Goal: Check status: Check status

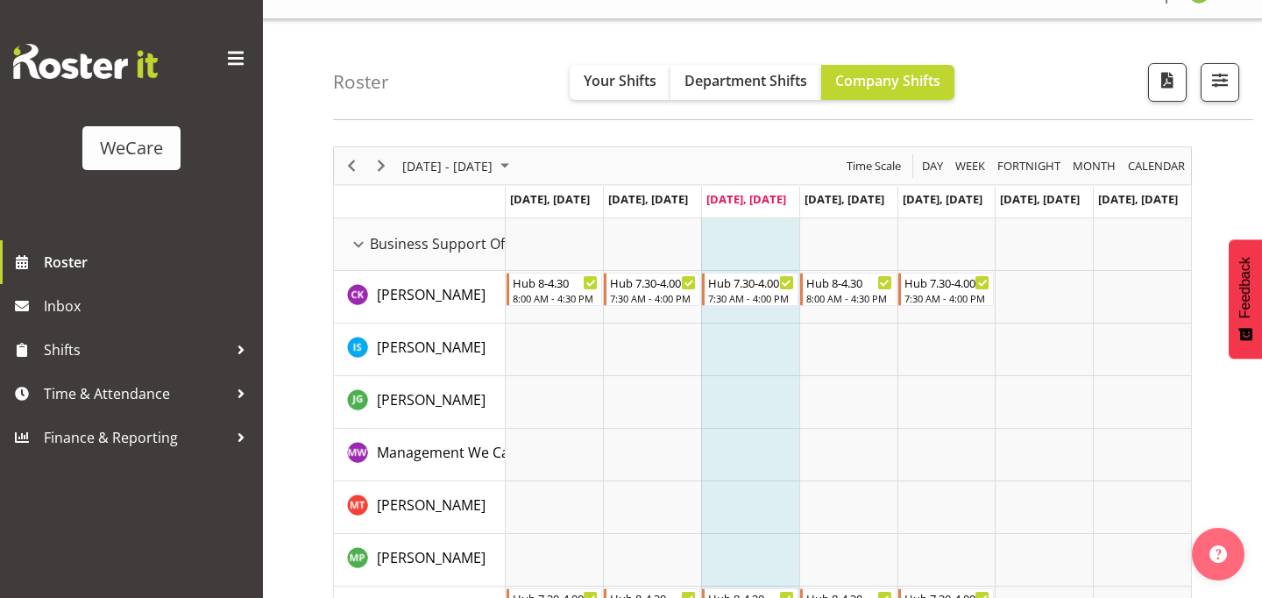
scroll to position [33, 0]
click at [1214, 88] on span "button" at bounding box center [1220, 78] width 23 height 23
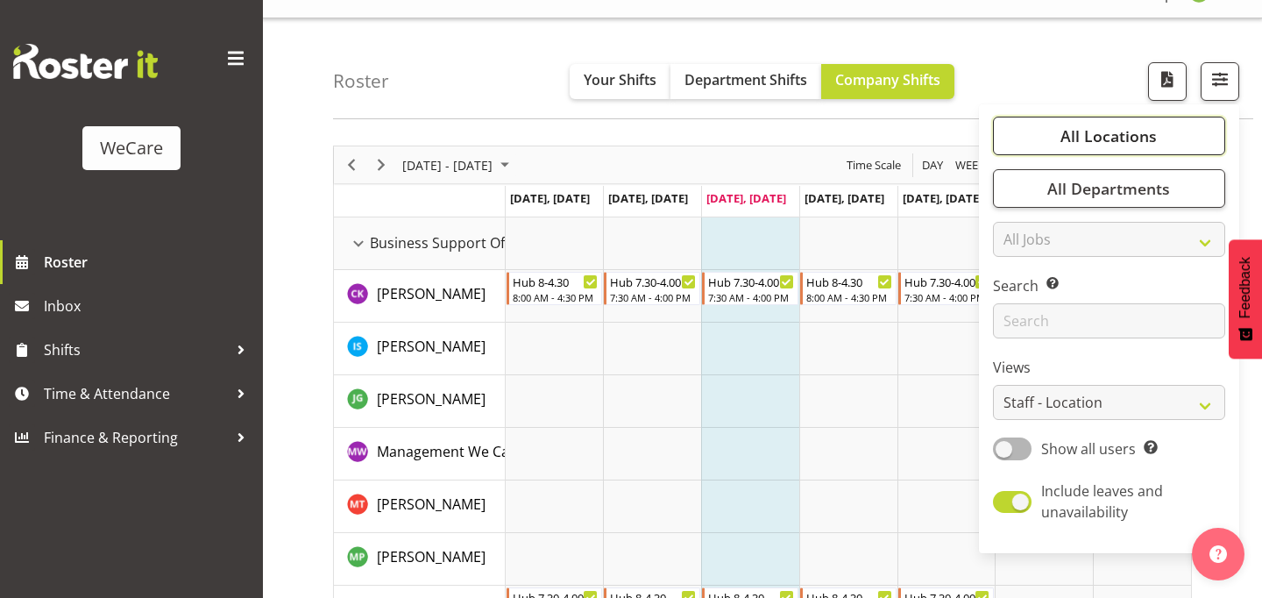
click at [1119, 139] on span "All Locations" at bounding box center [1109, 135] width 96 height 21
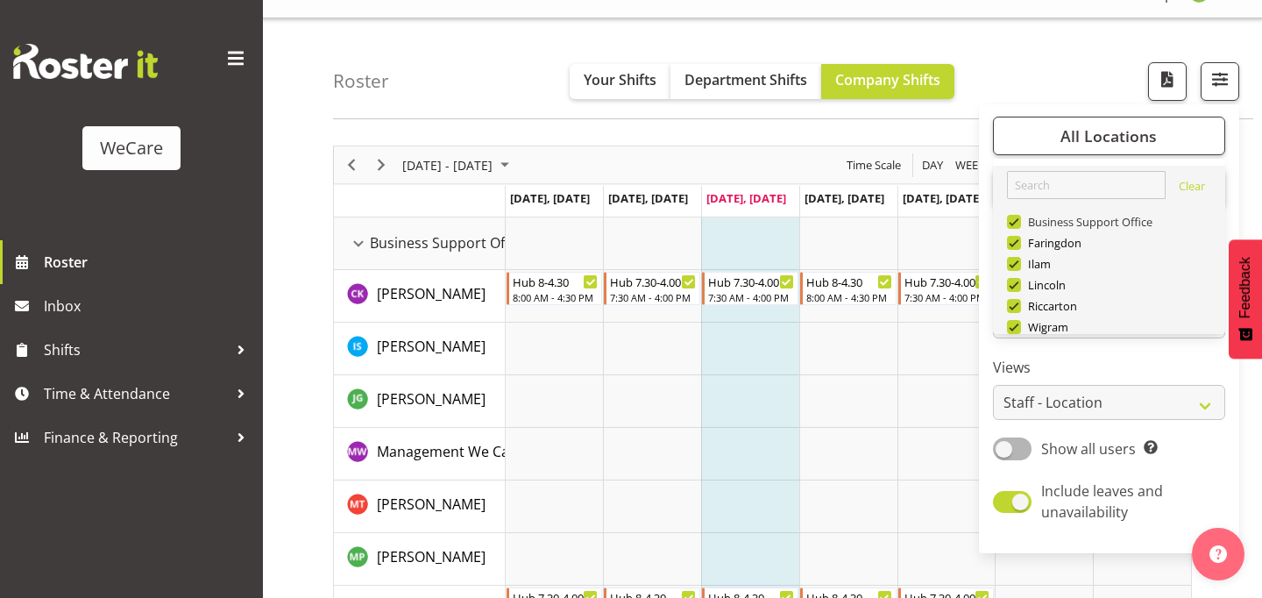
click at [1025, 220] on span "Business Support Office" at bounding box center [1087, 222] width 132 height 14
click at [1019, 220] on input "Business Support Office" at bounding box center [1012, 222] width 11 height 11
checkbox input "false"
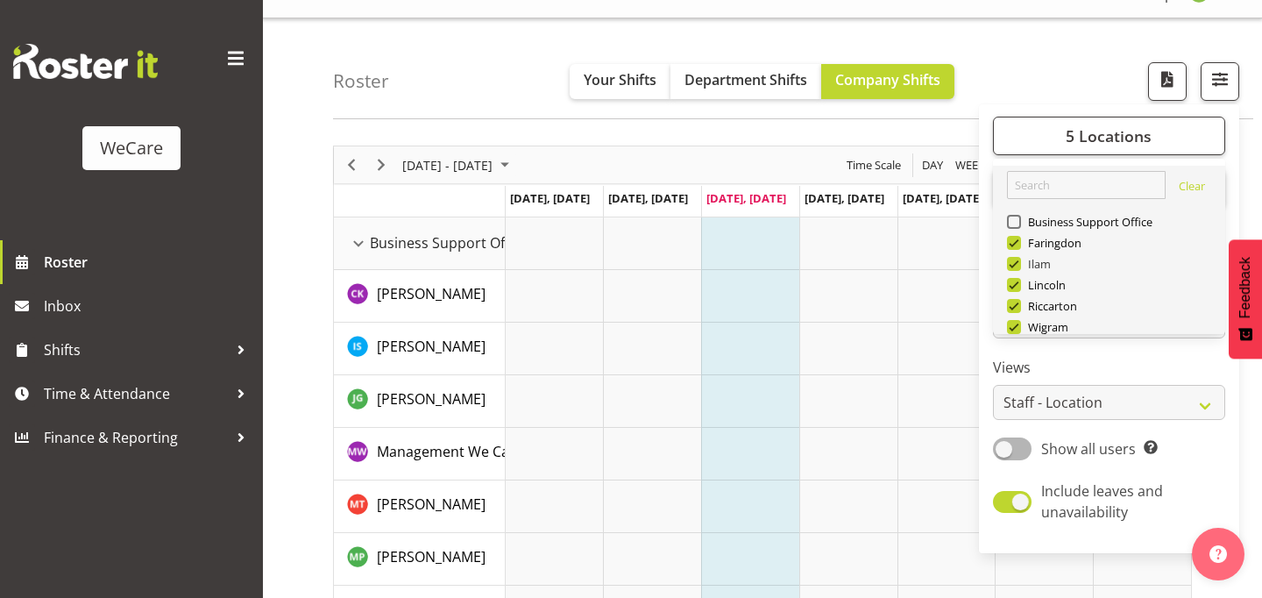
click at [1020, 262] on span at bounding box center [1014, 264] width 14 height 14
click at [1019, 262] on input "Ilam" at bounding box center [1012, 264] width 11 height 11
checkbox input "false"
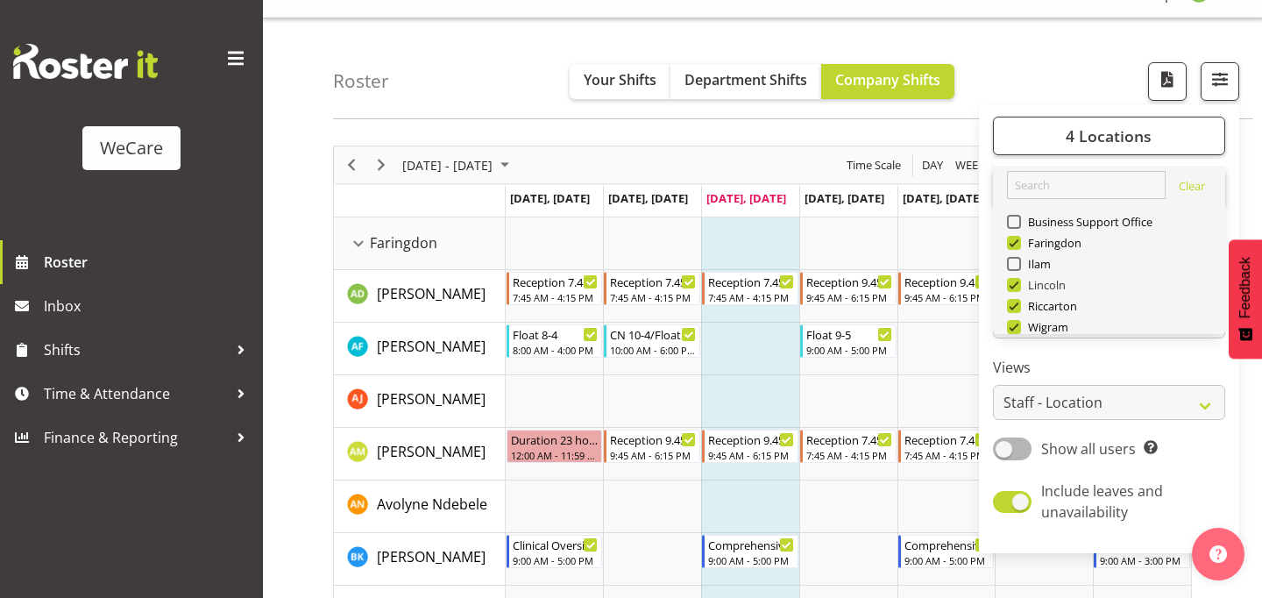
click at [1017, 288] on span at bounding box center [1014, 285] width 14 height 14
click at [1017, 288] on input "Lincoln" at bounding box center [1012, 285] width 11 height 11
click at [1014, 288] on span at bounding box center [1014, 285] width 14 height 14
click at [1014, 288] on input "Lincoln" at bounding box center [1012, 285] width 11 height 11
checkbox input "true"
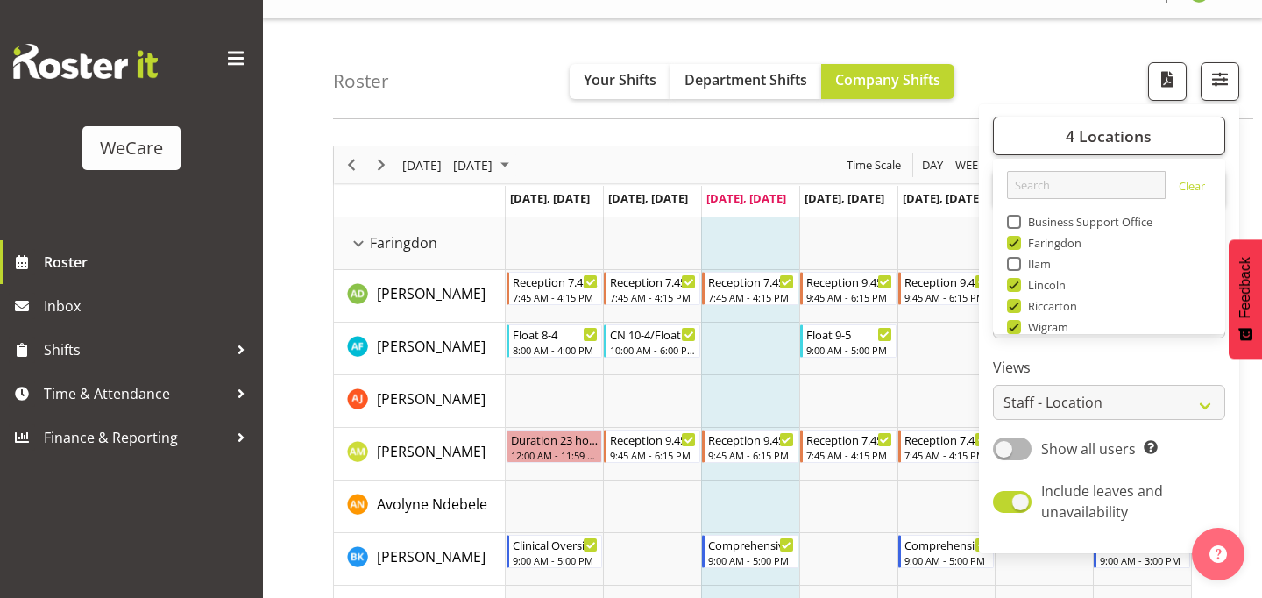
click at [1015, 307] on span at bounding box center [1014, 306] width 14 height 14
click at [1015, 307] on input "Riccarton" at bounding box center [1012, 306] width 11 height 11
checkbox input "false"
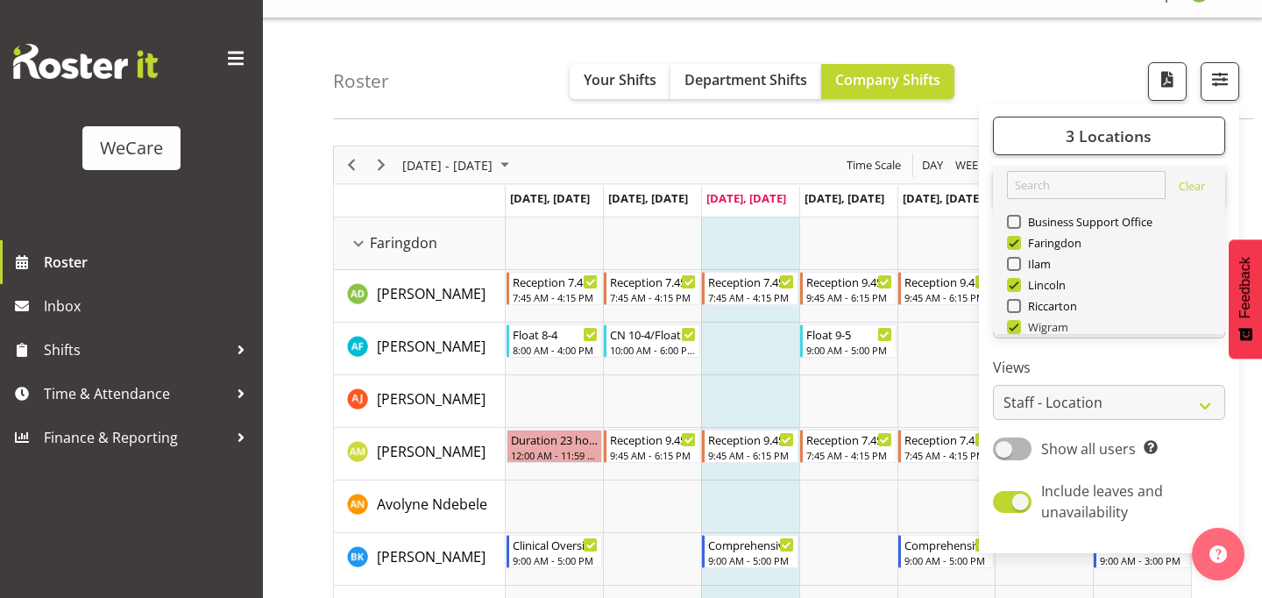
click at [1017, 327] on span at bounding box center [1014, 327] width 14 height 14
click at [1017, 327] on input "Wigram" at bounding box center [1012, 327] width 11 height 11
checkbox input "false"
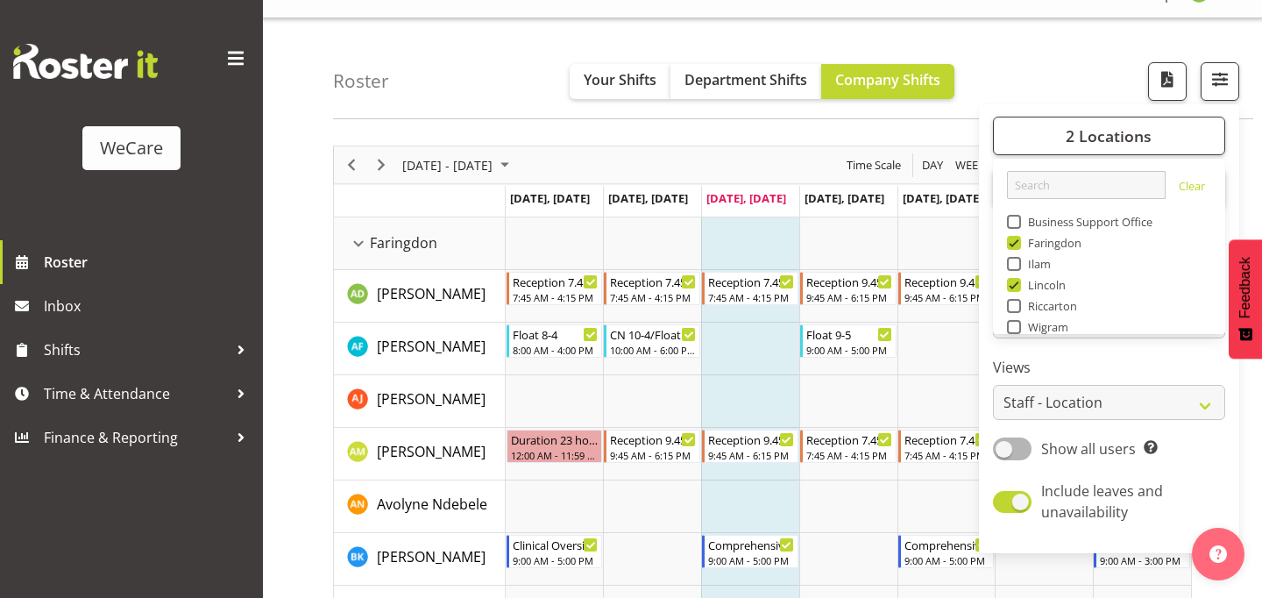
click at [1051, 62] on div "Roster Your Shifts Department Shifts Company Shifts 2 Locations Clear Business …" at bounding box center [793, 68] width 920 height 101
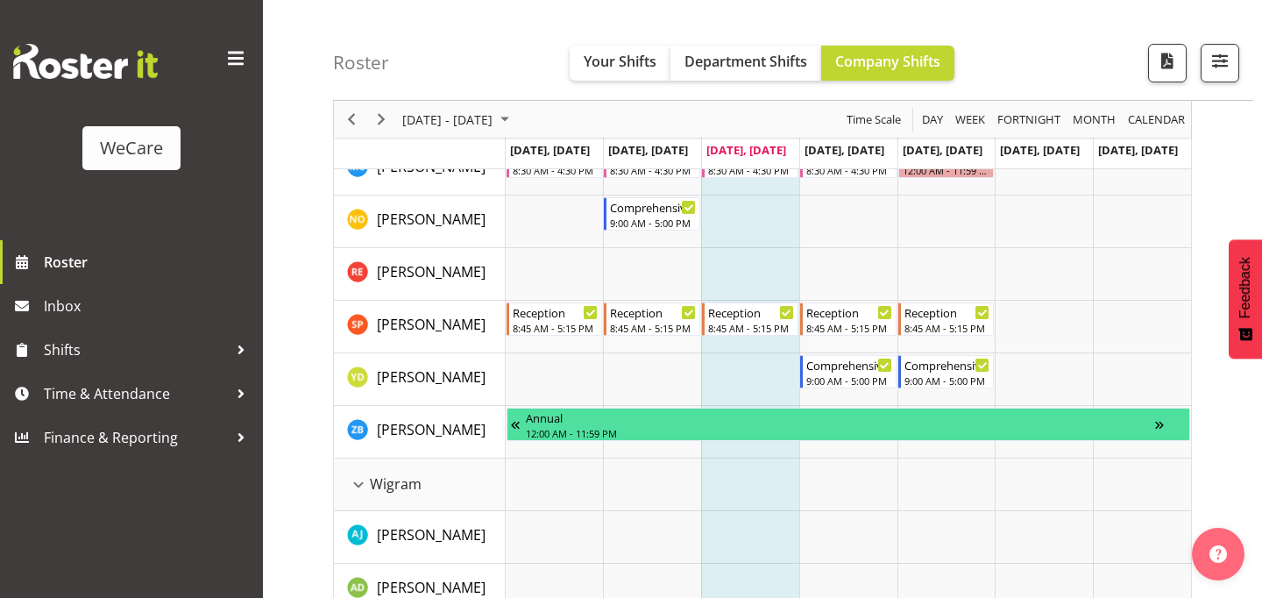
scroll to position [1629, 0]
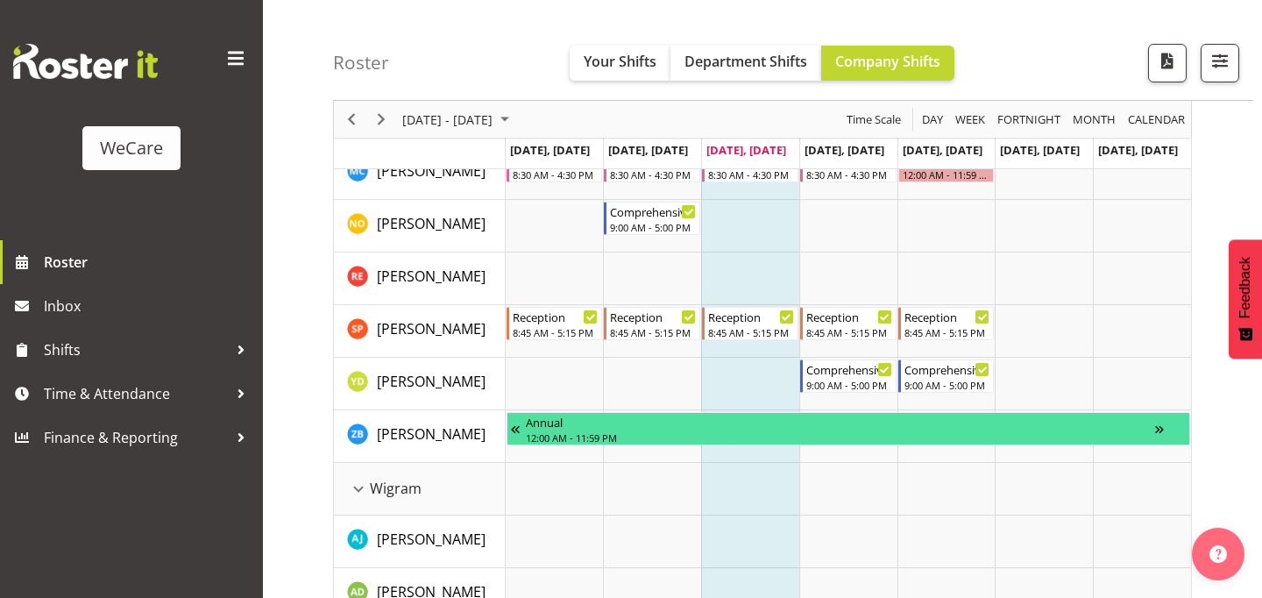
click at [1226, 53] on span "button" at bounding box center [1220, 60] width 23 height 23
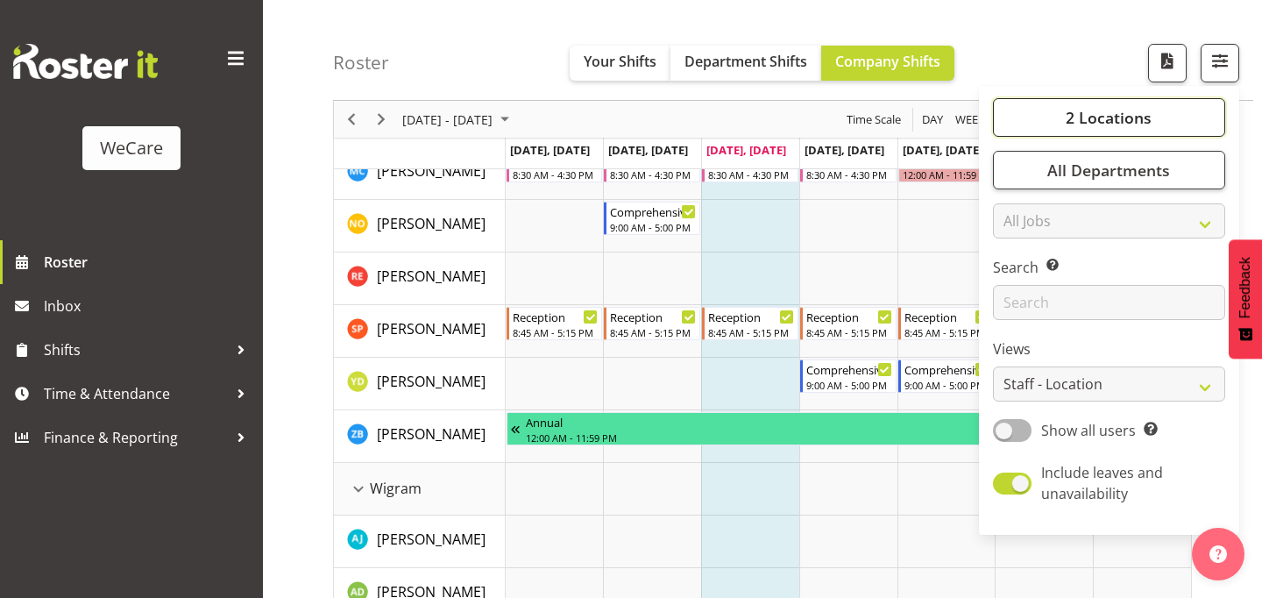
click at [1125, 103] on button "2 Locations" at bounding box center [1109, 117] width 232 height 39
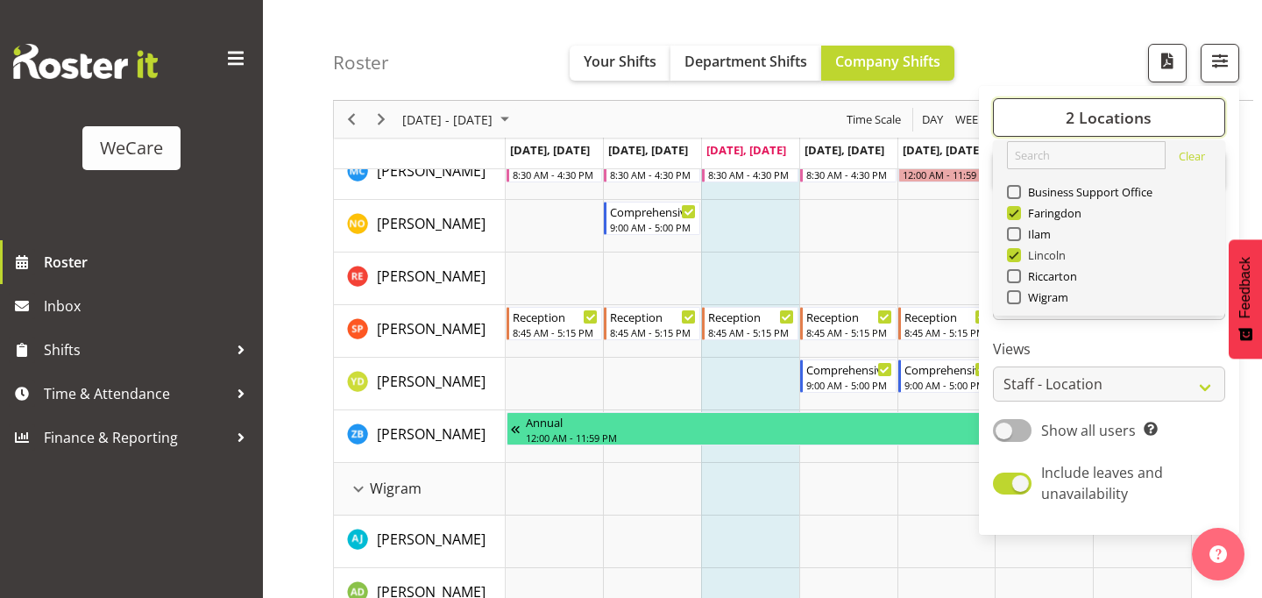
scroll to position [0, 0]
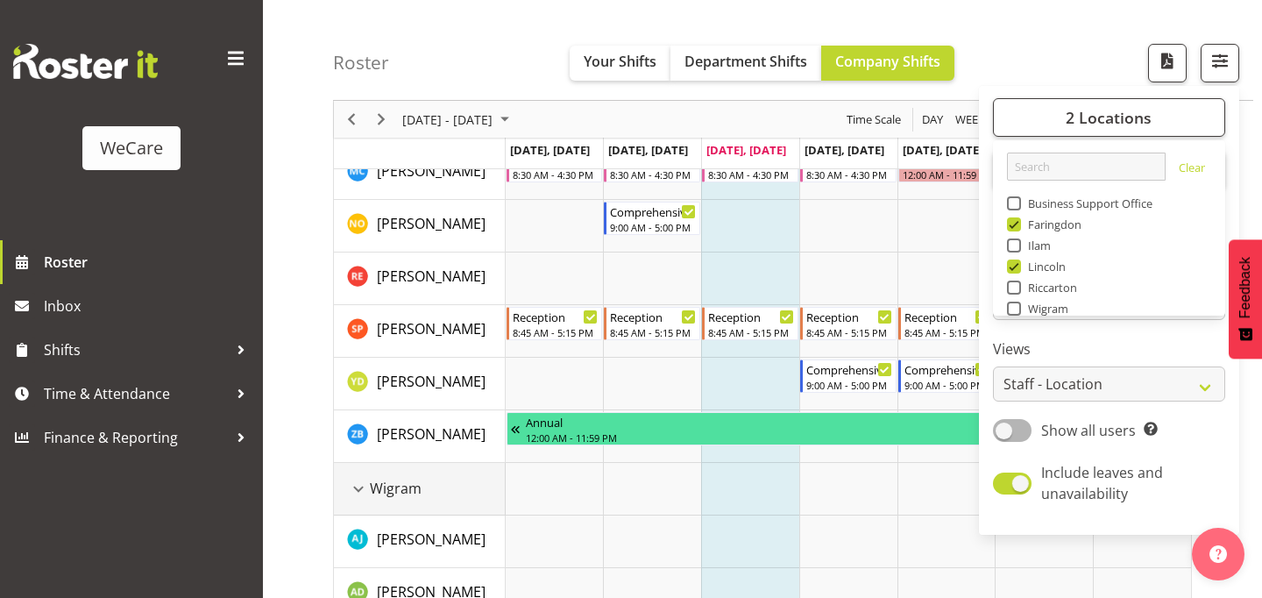
click at [417, 505] on td "Wigram" at bounding box center [420, 489] width 172 height 53
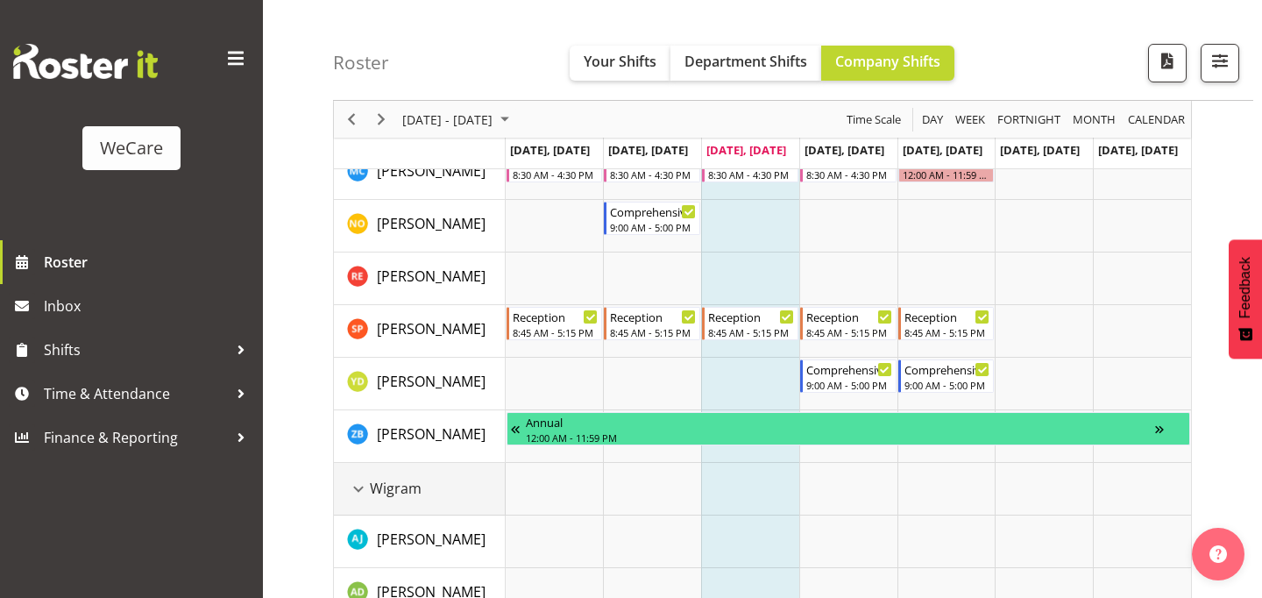
click at [429, 498] on td "Wigram" at bounding box center [420, 489] width 172 height 53
click at [397, 486] on span "Wigram" at bounding box center [396, 488] width 52 height 21
click at [359, 484] on div "Wigram resource" at bounding box center [358, 489] width 23 height 23
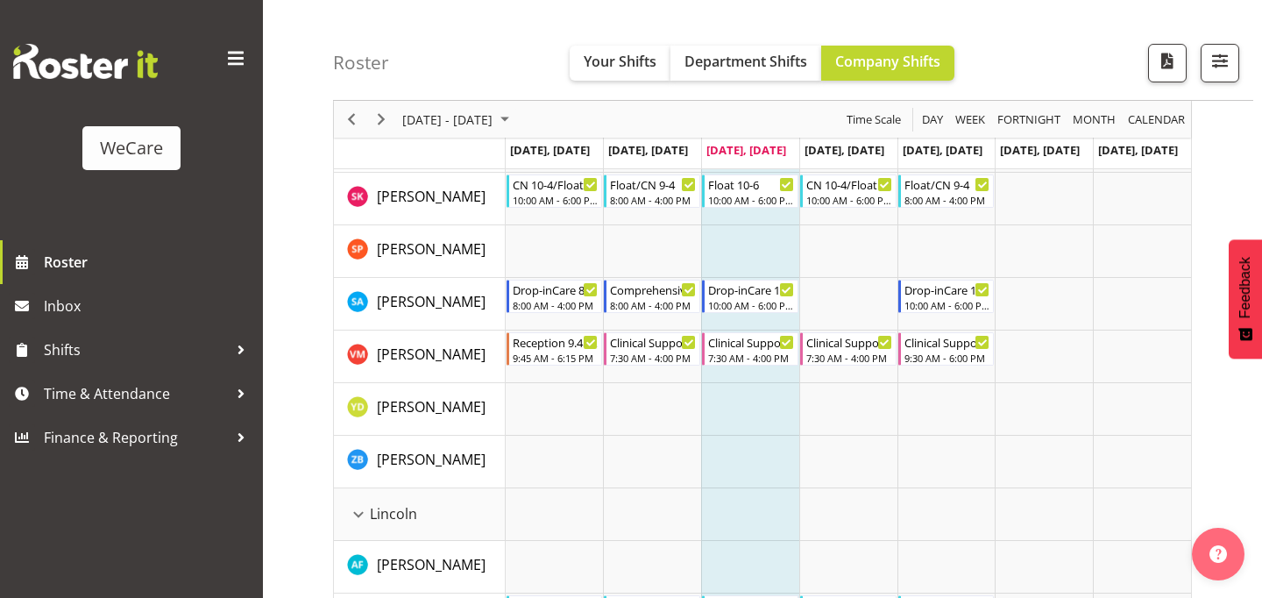
scroll to position [920, 0]
